Goal: Share content: Share content

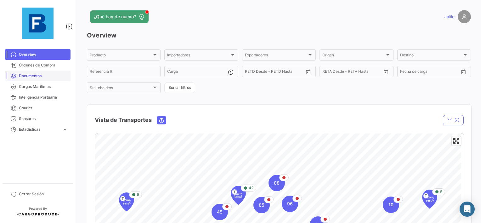
click at [43, 73] on link "Documentos" at bounding box center [37, 76] width 65 height 11
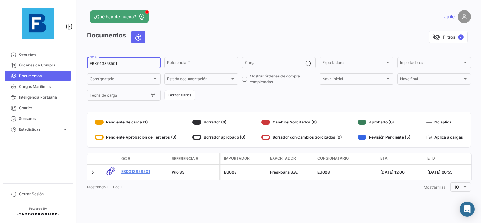
click at [105, 59] on div "EBKG13858501 OC #" at bounding box center [124, 62] width 68 height 12
click at [105, 62] on input "EBKG13858501" at bounding box center [124, 63] width 68 height 4
paste input "258312886"
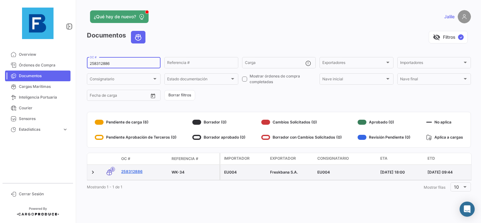
type input "258312886"
click at [136, 171] on link "258312886" at bounding box center [143, 172] width 45 height 6
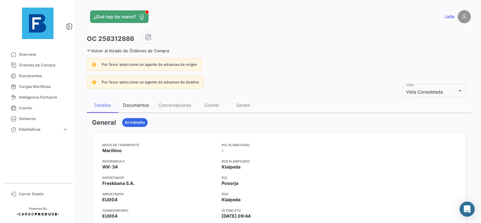
click at [141, 104] on div "Documentos" at bounding box center [136, 104] width 26 height 5
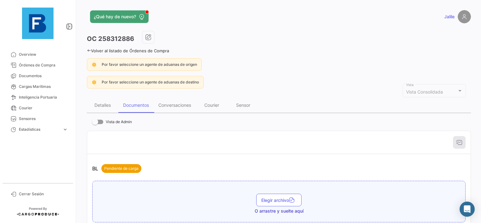
scroll to position [31, 0]
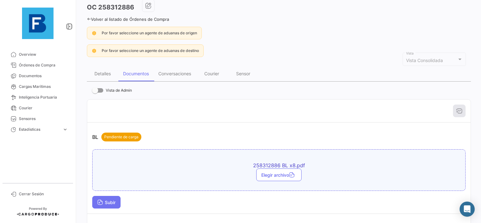
click at [104, 202] on span "Subir" at bounding box center [106, 202] width 18 height 5
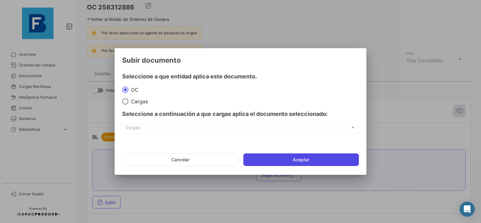
click at [279, 163] on button "Aceptar" at bounding box center [301, 159] width 116 height 13
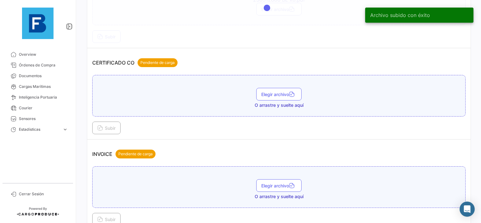
scroll to position [220, 0]
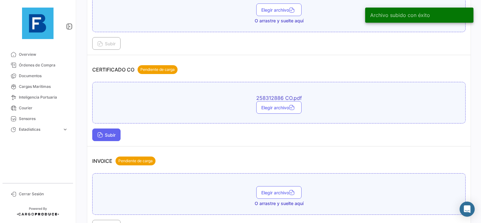
click at [110, 134] on span "Subir" at bounding box center [106, 134] width 18 height 5
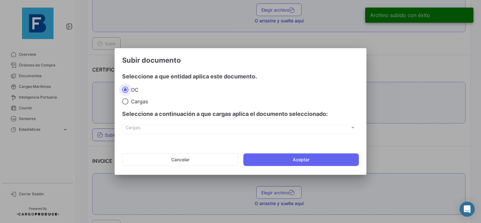
click at [275, 152] on mat-dialog-actions "Cancelar Aceptar" at bounding box center [240, 159] width 237 height 21
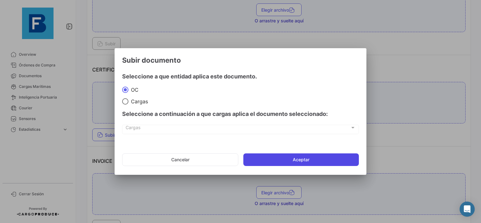
click at [273, 160] on button "Aceptar" at bounding box center [301, 159] width 116 height 13
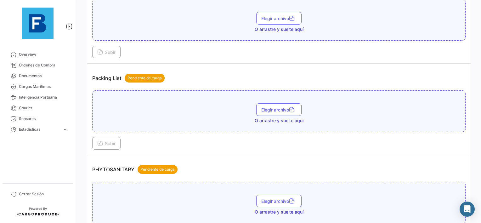
scroll to position [409, 0]
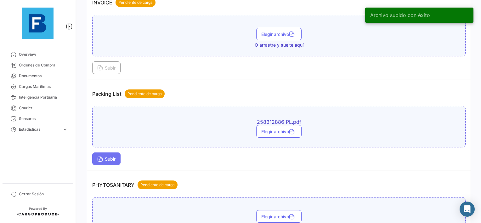
click at [111, 152] on button "Subir" at bounding box center [106, 158] width 28 height 13
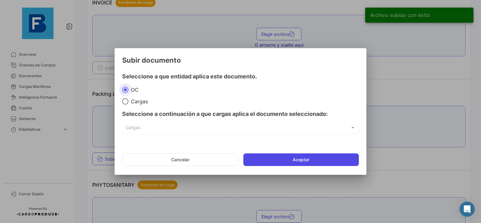
click at [284, 159] on button "Aceptar" at bounding box center [301, 159] width 116 height 13
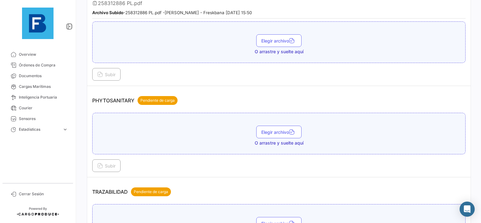
scroll to position [535, 0]
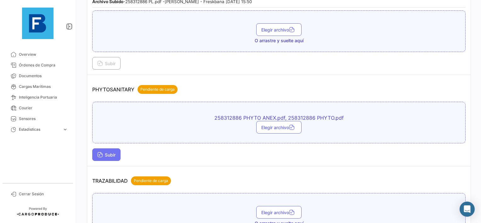
click at [108, 154] on button "Subir" at bounding box center [106, 154] width 28 height 13
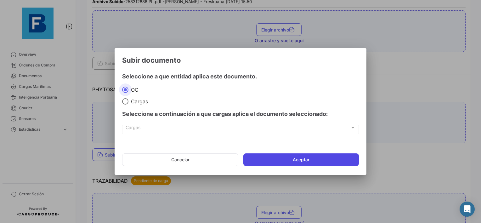
click at [271, 161] on button "Aceptar" at bounding box center [301, 159] width 116 height 13
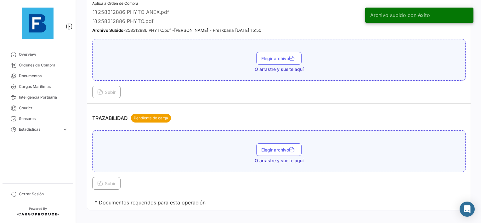
scroll to position [638, 0]
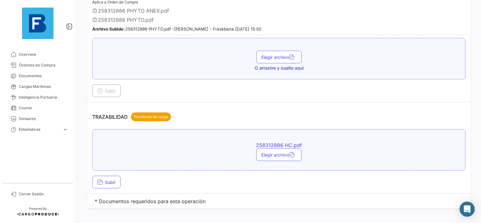
click at [122, 176] on div "Subir" at bounding box center [278, 182] width 373 height 13
click at [116, 179] on span "Subir" at bounding box center [106, 181] width 18 height 5
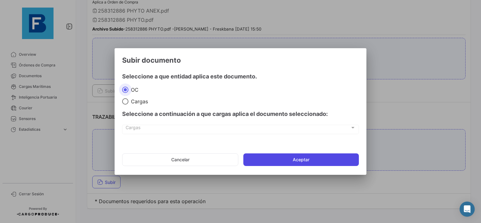
click at [280, 157] on button "Aceptar" at bounding box center [301, 159] width 116 height 13
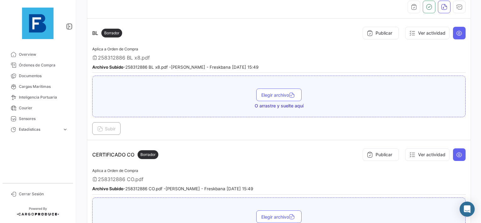
scroll to position [70, 0]
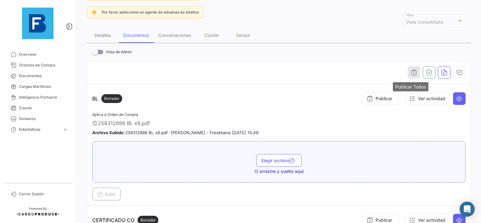
click at [411, 69] on icon "button" at bounding box center [414, 72] width 6 height 6
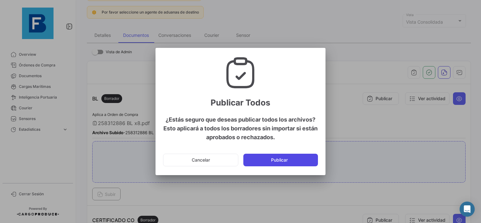
click at [269, 158] on button "Publicar" at bounding box center [280, 160] width 75 height 13
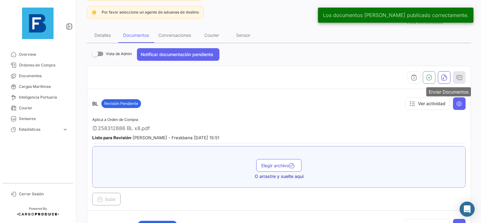
click at [458, 79] on icon "button" at bounding box center [459, 77] width 6 height 6
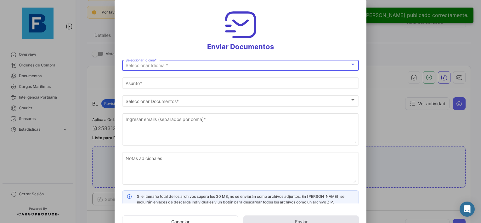
click at [175, 65] on div "Seleccionar Idioma *" at bounding box center [238, 65] width 224 height 5
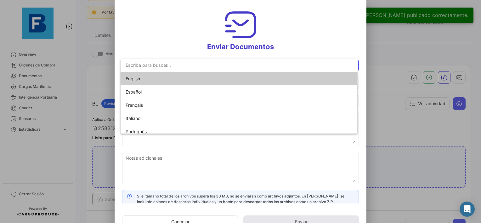
click at [158, 74] on span "English" at bounding box center [170, 78] width 88 height 13
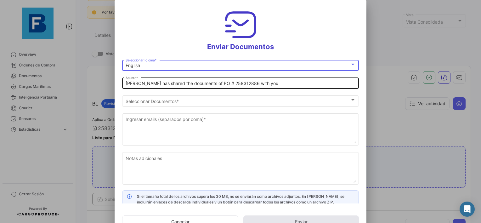
click at [126, 83] on input "[PERSON_NAME] has shared the documents of PO # 258312886 with you" at bounding box center [241, 83] width 230 height 5
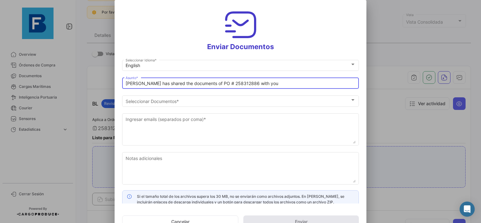
paste input "UAB AUGMA_FRESKBANA_DOCUMENTS WK XX"
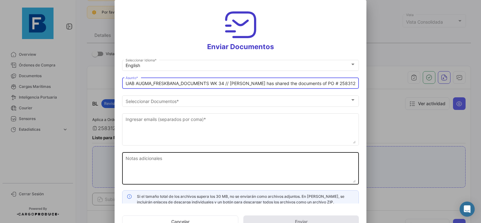
type input "UAB AUGMA_FRESKBANA_DOCUMENTS WK 34 // [PERSON_NAME] has shared the documents o…"
click at [181, 164] on textarea "Notas adicionales" at bounding box center [241, 169] width 230 height 28
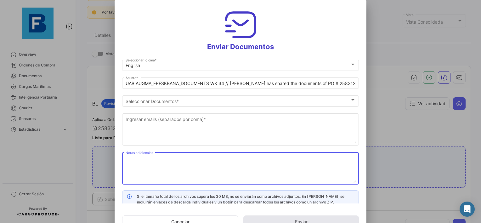
paste textarea "UAB AUGMA_FRESKBANA_DOCUMENTS WK XX"
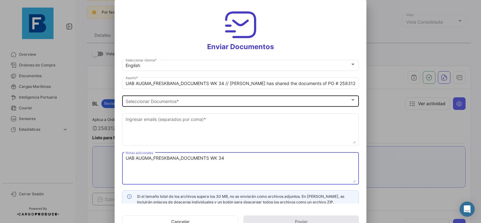
type textarea "UAB AUGMA_FRESKBANA_DOCUMENTS WK 34"
click at [186, 99] on div "Seleccionar Documentos" at bounding box center [238, 101] width 224 height 5
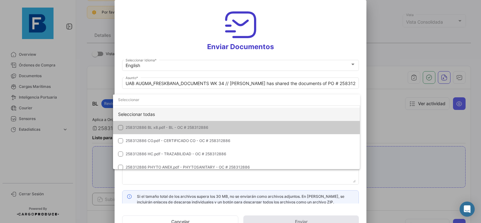
click at [142, 114] on div "Seleccionar todas" at bounding box center [236, 114] width 247 height 13
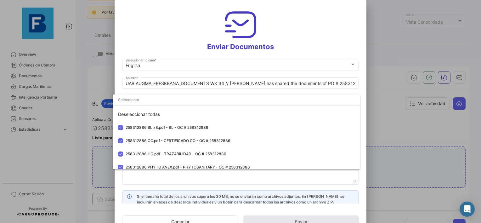
click at [213, 181] on div at bounding box center [240, 111] width 481 height 223
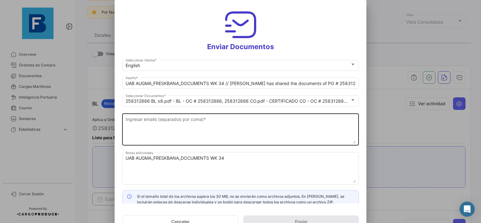
click at [206, 114] on div "Ingresar emails (separados por coma) *" at bounding box center [241, 128] width 230 height 33
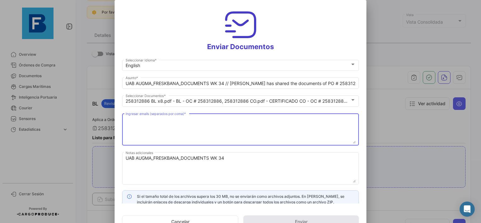
paste textarea "[EMAIL_ADDRESS][DOMAIN_NAME],[DOMAIN_NAME][EMAIL_ADDRESS][DOMAIN_NAME],[DOMAIN_…"
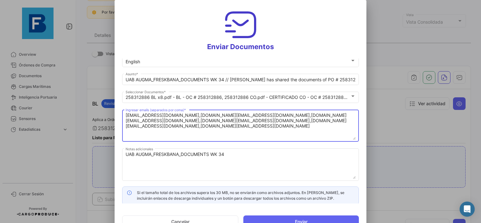
scroll to position [5, 0]
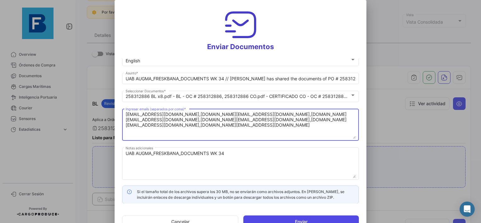
type textarea "[EMAIL_ADDRESS][DOMAIN_NAME],[DOMAIN_NAME][EMAIL_ADDRESS][DOMAIN_NAME],[DOMAIN_…"
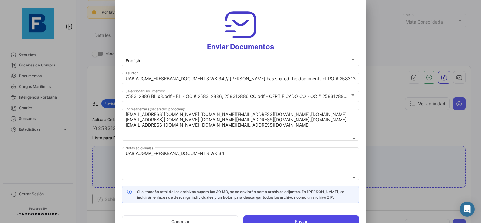
click at [316, 220] on button "Enviar" at bounding box center [301, 221] width 116 height 13
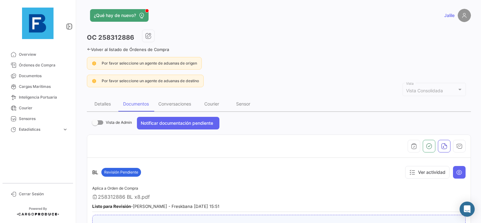
scroll to position [0, 0]
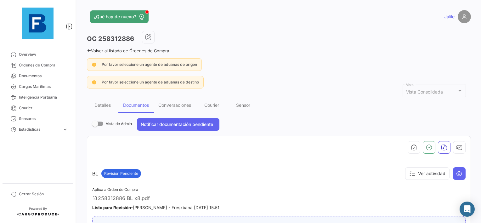
click at [119, 34] on div "OC 258312886" at bounding box center [279, 39] width 384 height 16
click at [119, 38] on h3 "OC 258312886" at bounding box center [110, 38] width 47 height 9
click at [42, 74] on span "Documentos" at bounding box center [43, 76] width 49 height 6
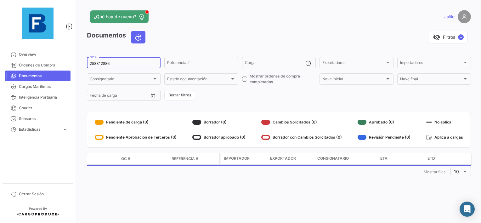
click at [100, 66] on div "258312886 OC #" at bounding box center [124, 62] width 68 height 12
click at [102, 63] on input "258312886" at bounding box center [124, 63] width 68 height 4
paste input "475962"
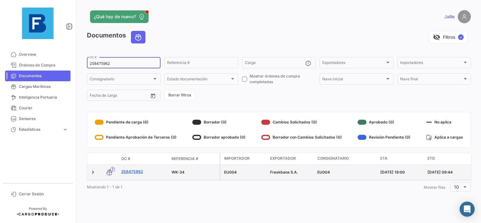
type input "258475962"
click at [128, 171] on link "258475962" at bounding box center [143, 172] width 45 height 6
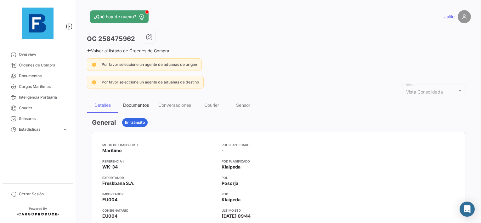
click at [136, 102] on div "Documentos" at bounding box center [136, 104] width 26 height 5
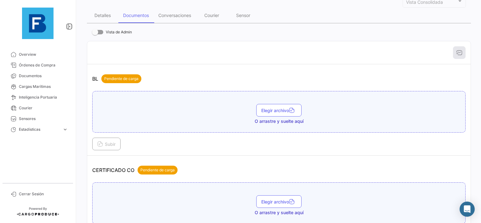
scroll to position [91, 0]
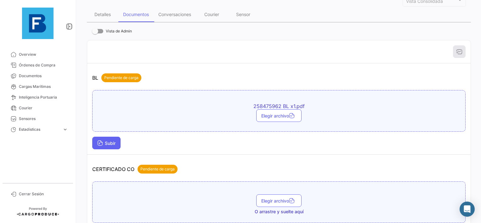
click at [107, 146] on button "Subir" at bounding box center [106, 143] width 28 height 13
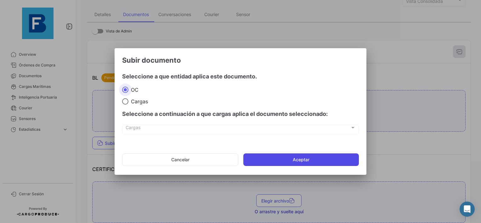
click at [285, 157] on button "Aceptar" at bounding box center [301, 159] width 116 height 13
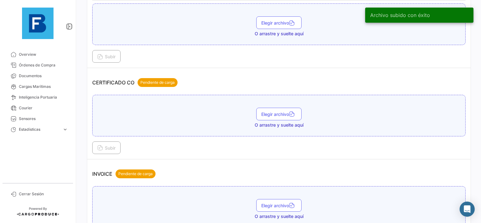
scroll to position [217, 0]
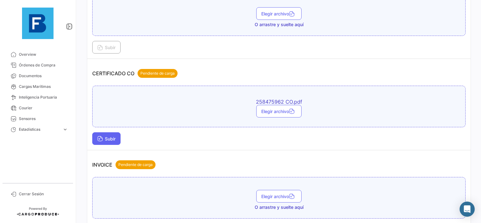
click at [115, 140] on button "Subir" at bounding box center [106, 138] width 28 height 13
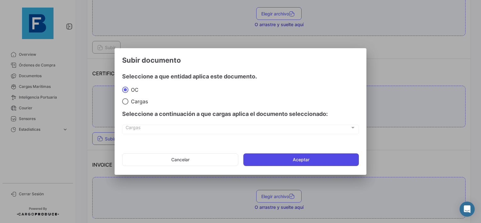
click at [303, 155] on button "Aceptar" at bounding box center [301, 159] width 116 height 13
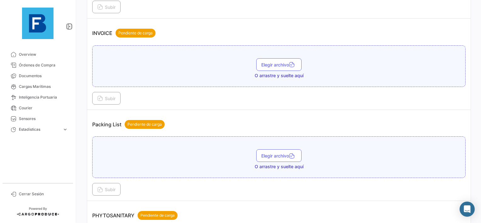
scroll to position [405, 0]
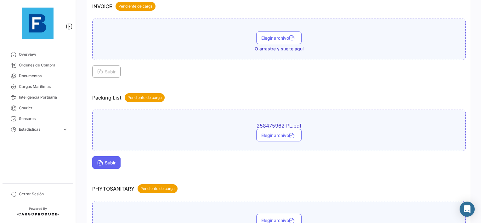
click at [108, 160] on span "Subir" at bounding box center [106, 162] width 18 height 5
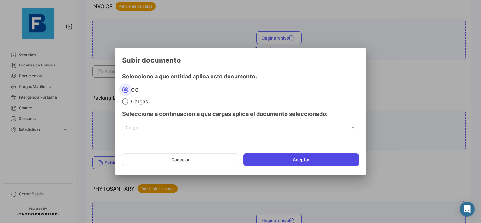
click at [308, 158] on button "Aceptar" at bounding box center [301, 159] width 116 height 13
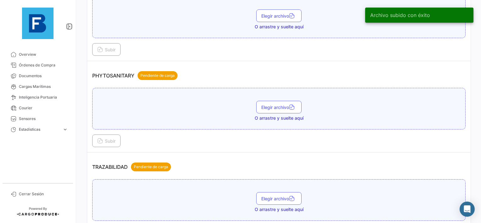
scroll to position [563, 0]
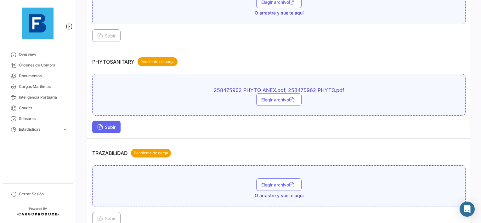
click at [108, 124] on span "Subir" at bounding box center [106, 126] width 18 height 5
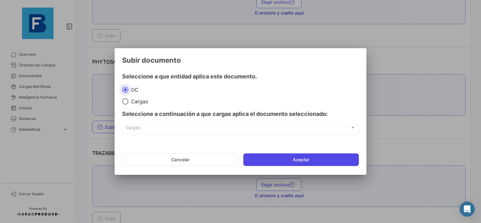
click at [275, 157] on button "Aceptar" at bounding box center [301, 159] width 116 height 13
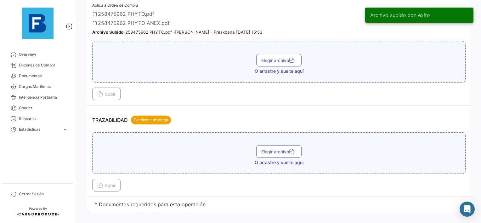
scroll to position [638, 0]
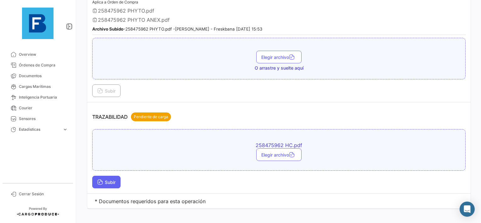
click at [104, 179] on span "Subir" at bounding box center [106, 181] width 18 height 5
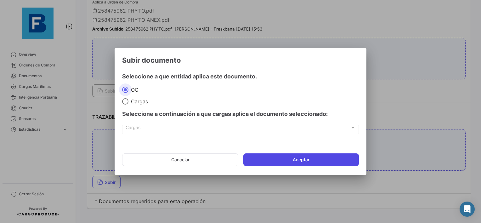
click at [272, 163] on button "Aceptar" at bounding box center [301, 159] width 116 height 13
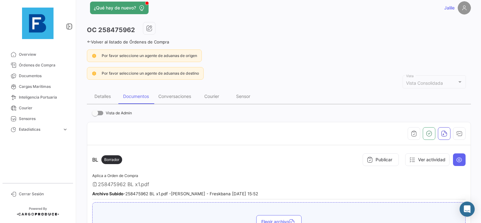
scroll to position [7, 0]
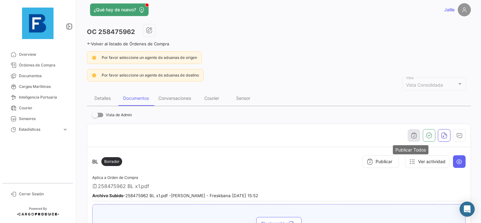
click at [411, 131] on button "button" at bounding box center [414, 135] width 13 height 13
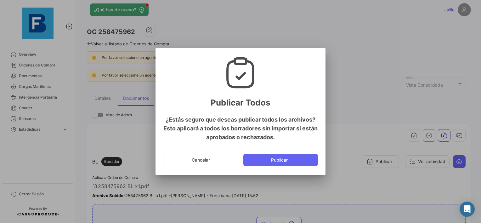
click at [282, 151] on mat-dialog-actions "Cancelar Publicar" at bounding box center [240, 159] width 155 height 21
click at [281, 160] on button "Publicar" at bounding box center [280, 160] width 75 height 13
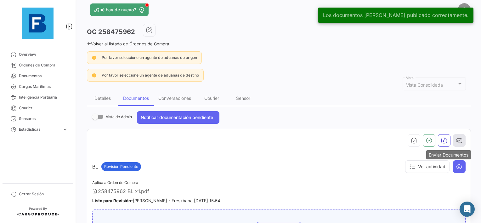
click at [459, 140] on icon "button" at bounding box center [459, 140] width 6 height 6
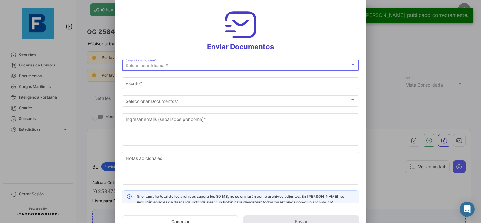
click at [198, 65] on div "Seleccionar Idioma *" at bounding box center [238, 65] width 224 height 5
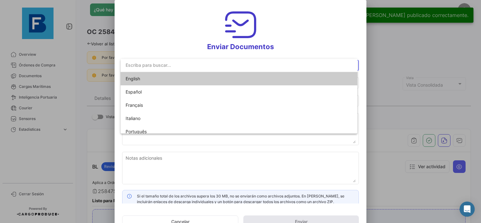
click at [176, 78] on span "English" at bounding box center [170, 78] width 88 height 13
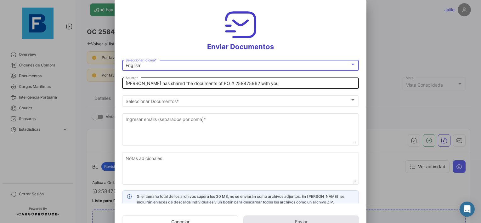
click at [126, 85] on input "[PERSON_NAME] has shared the documents of PO # 258475962 with you" at bounding box center [241, 83] width 230 height 5
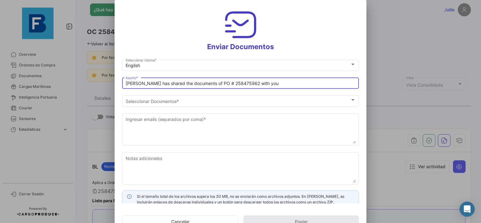
paste input "UAB AUGMA_FRESKBANA_DOCUMENTS WK XX"
type input "UAB AUGMA_FRESKBANA_DOCUMENTS WK 34 // [PERSON_NAME] has shared the documents o…"
click at [188, 188] on div "Notas adicionales" at bounding box center [240, 170] width 237 height 37
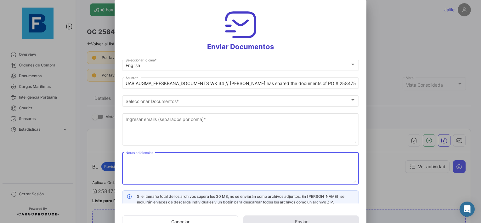
click at [206, 168] on textarea "Notas adicionales" at bounding box center [241, 169] width 230 height 28
paste textarea "UAB AUGMA_FRESKBANA_DOCUMENTS WK XX"
type textarea "UAB AUGMA_FRESKBANA_DOCUMENTS WK 34"
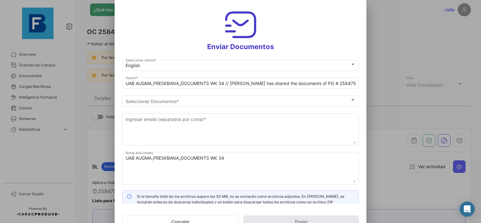
click at [174, 93] on mat-form-field "UAB AUGMA_FRESKBANA_DOCUMENTS WK 34 // [PERSON_NAME] has shared the documents o…" at bounding box center [240, 85] width 237 height 18
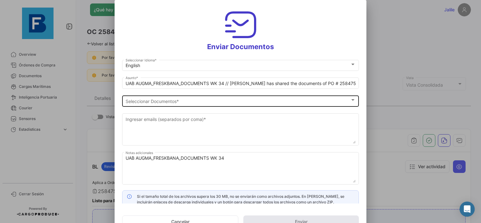
click at [172, 100] on span "Seleccionar Documentos" at bounding box center [238, 101] width 224 height 5
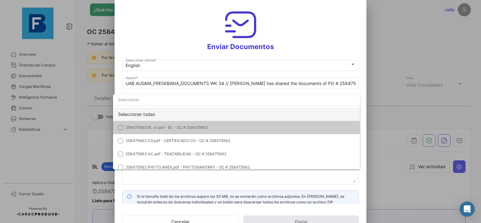
click at [148, 110] on div "Seleccionar todas" at bounding box center [236, 114] width 247 height 13
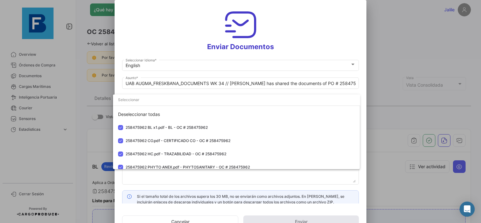
click at [207, 179] on div at bounding box center [240, 111] width 481 height 223
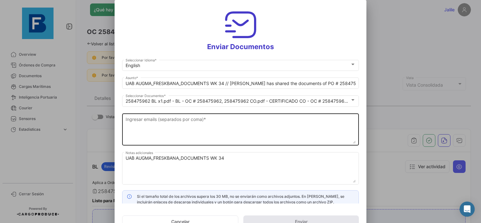
click at [197, 119] on textarea "Ingresar emails (separados por coma) *" at bounding box center [241, 130] width 230 height 28
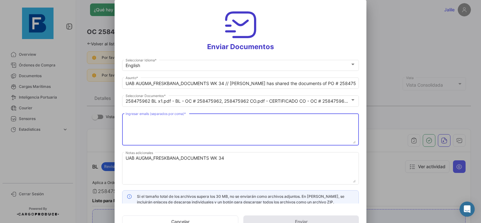
paste textarea "[EMAIL_ADDRESS][DOMAIN_NAME],[DOMAIN_NAME][EMAIL_ADDRESS][DOMAIN_NAME],[DOMAIN_…"
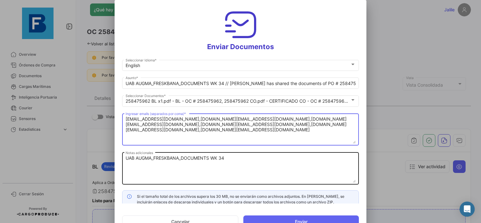
scroll to position [5, 0]
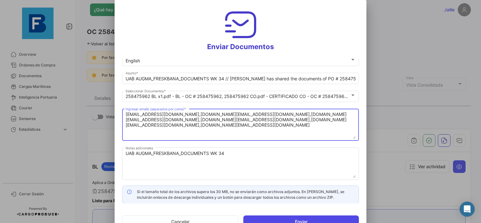
type textarea "[EMAIL_ADDRESS][DOMAIN_NAME],[DOMAIN_NAME][EMAIL_ADDRESS][DOMAIN_NAME],[DOMAIN_…"
click at [292, 220] on button "Enviar" at bounding box center [301, 221] width 116 height 13
